Goal: Task Accomplishment & Management: Use online tool/utility

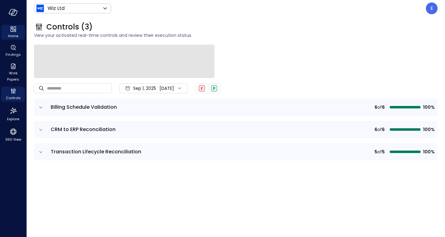
click at [15, 27] on icon "Home" at bounding box center [13, 28] width 7 height 7
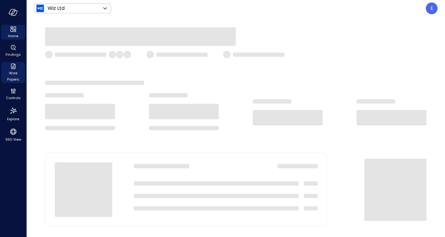
click at [19, 72] on span "Work Papers" at bounding box center [13, 76] width 19 height 12
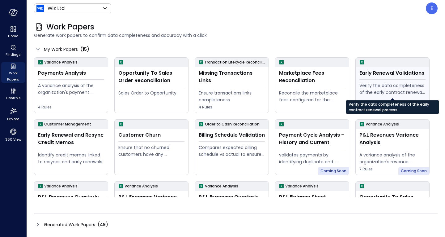
click at [412, 90] on div "Verify the data completeness of the early contract renewal process" at bounding box center [393, 89] width 66 height 14
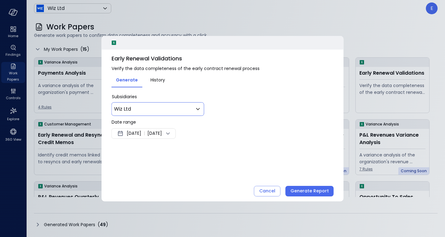
click at [174, 105] on div "Wiz Ltd ** ​" at bounding box center [158, 109] width 93 height 14
click at [179, 105] on body "Home Findings Work Papers Controls Explore 360 View Wiz Ltd ****** ​ E Work Pap…" at bounding box center [222, 118] width 445 height 237
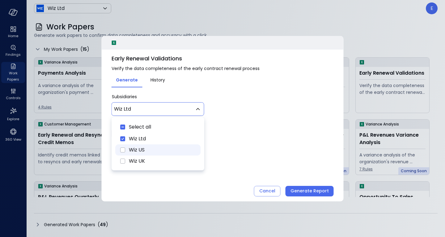
click at [131, 147] on span "Wiz US" at bounding box center [162, 149] width 67 height 7
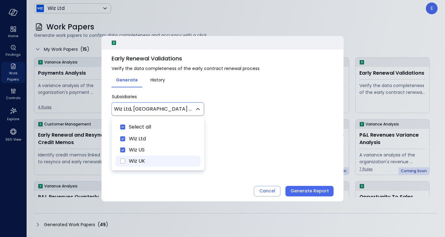
click at [133, 162] on span "Wiz UK" at bounding box center [162, 160] width 67 height 7
type input "********"
click at [238, 134] on div at bounding box center [222, 118] width 445 height 237
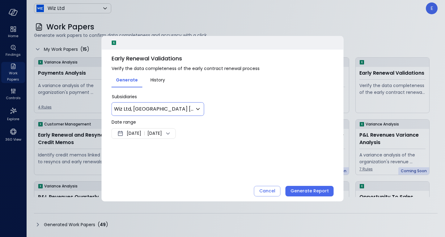
click at [140, 137] on div "Sep 9, 2025 | Sep 16, 2025" at bounding box center [144, 133] width 64 height 11
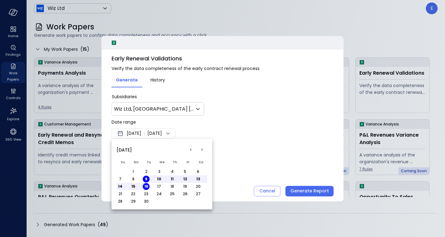
click at [190, 149] on button "<" at bounding box center [190, 149] width 11 height 11
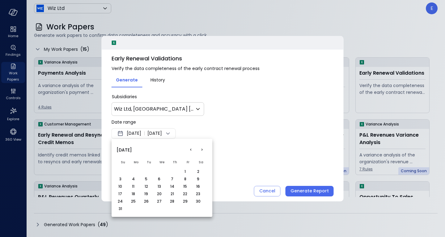
click at [120, 208] on button "31" at bounding box center [120, 208] width 7 height 7
click at [226, 133] on div at bounding box center [222, 118] width 445 height 237
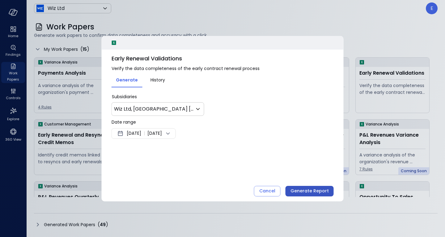
click at [314, 192] on div "Generate Report" at bounding box center [310, 191] width 38 height 8
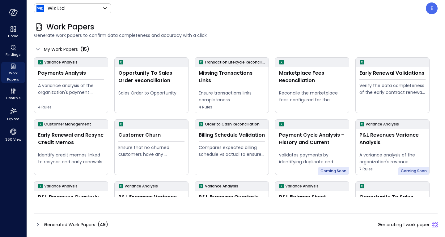
click at [341, 224] on div "Generated Work Papers ( 49 ) Generating 1 work paper" at bounding box center [236, 224] width 404 height 10
click at [309, 224] on div "Generated Work Papers ( 49 ) Generating 1 work paper" at bounding box center [236, 224] width 404 height 10
click at [184, 226] on div "Generated Work Papers ( 49 ) Generating 1 work paper" at bounding box center [236, 224] width 404 height 10
